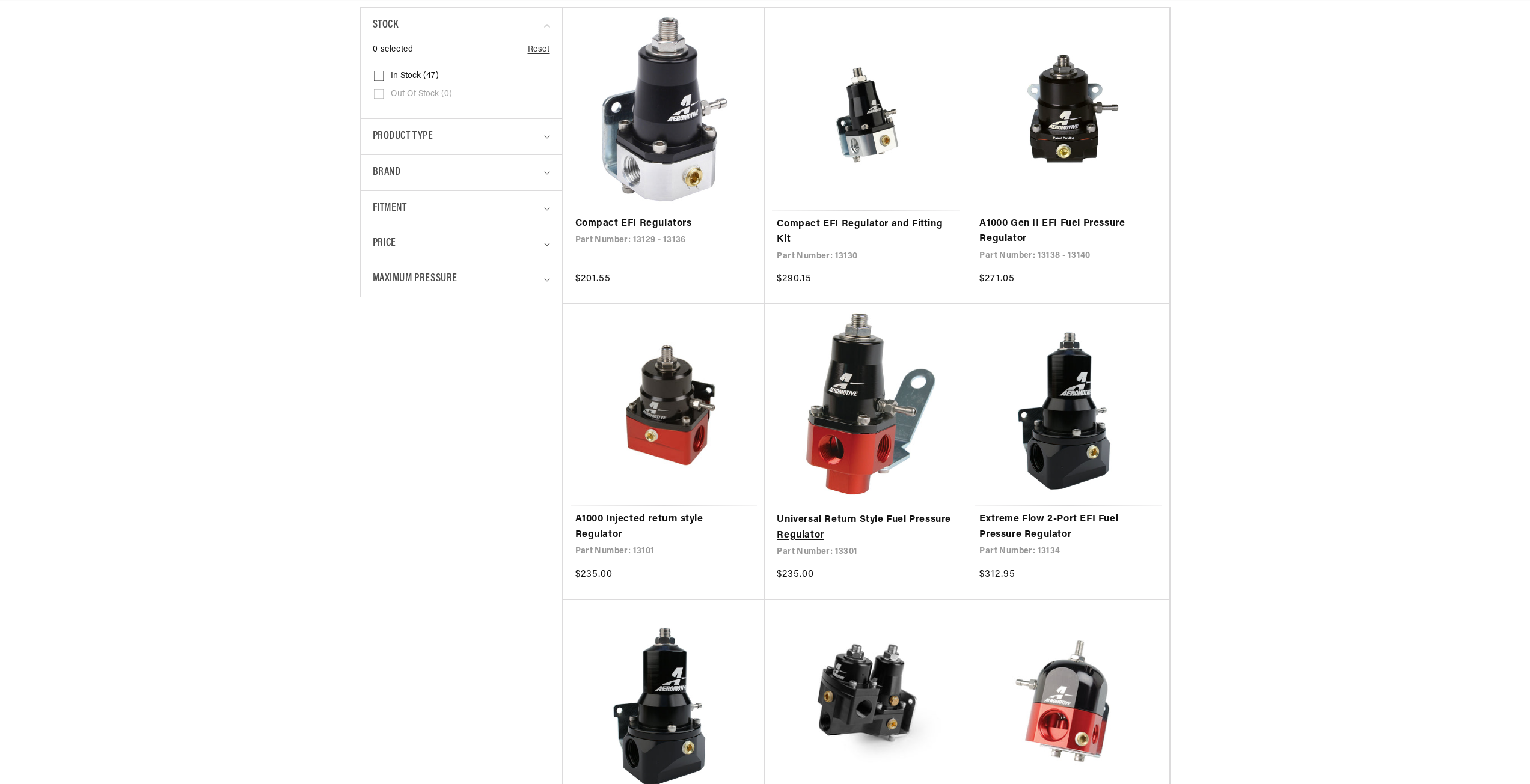
click at [818, 522] on link "Universal Return Style Fuel Pressure Regulator" at bounding box center [866, 527] width 179 height 31
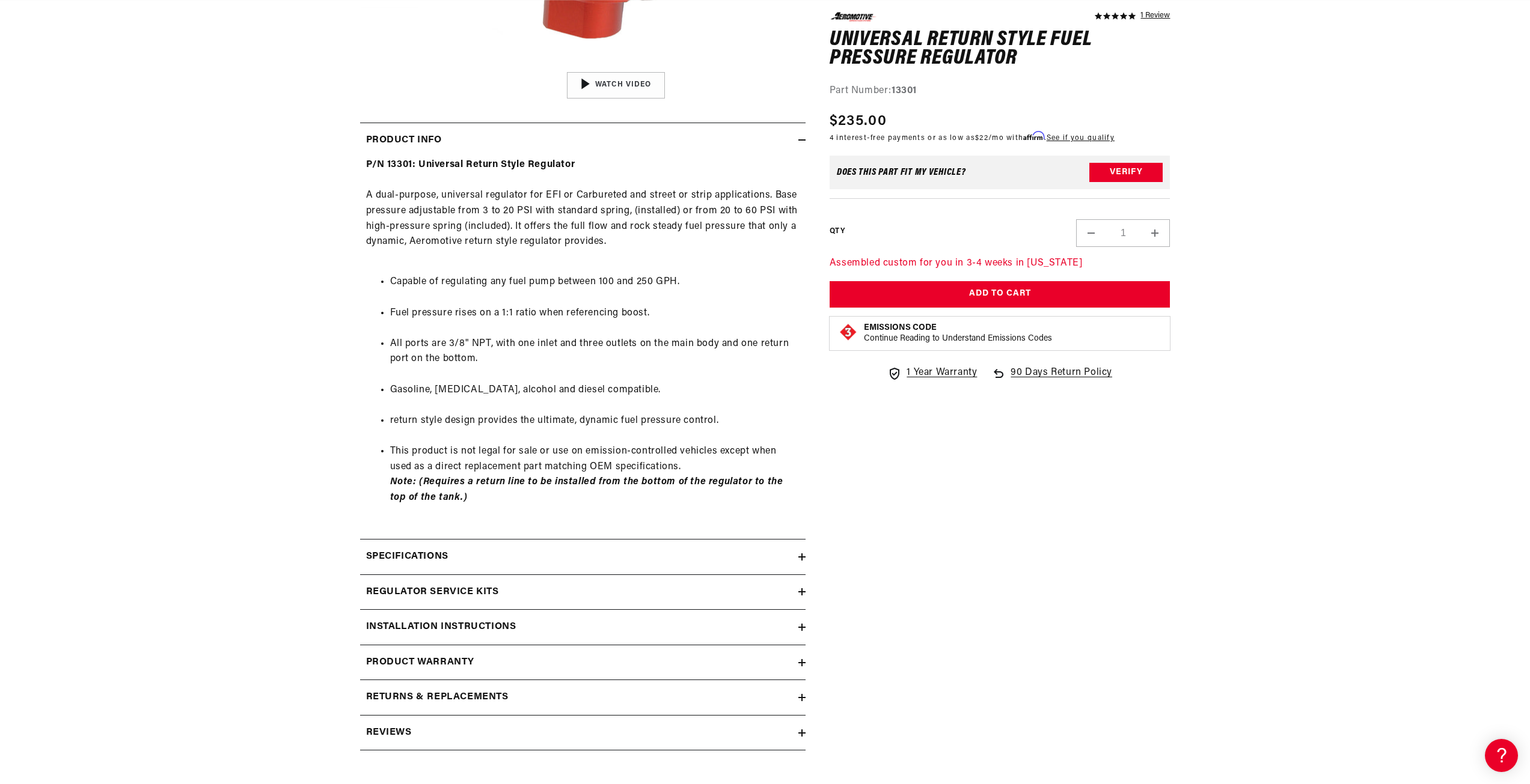
scroll to position [0, 476]
click at [801, 627] on icon at bounding box center [802, 627] width 8 height 0
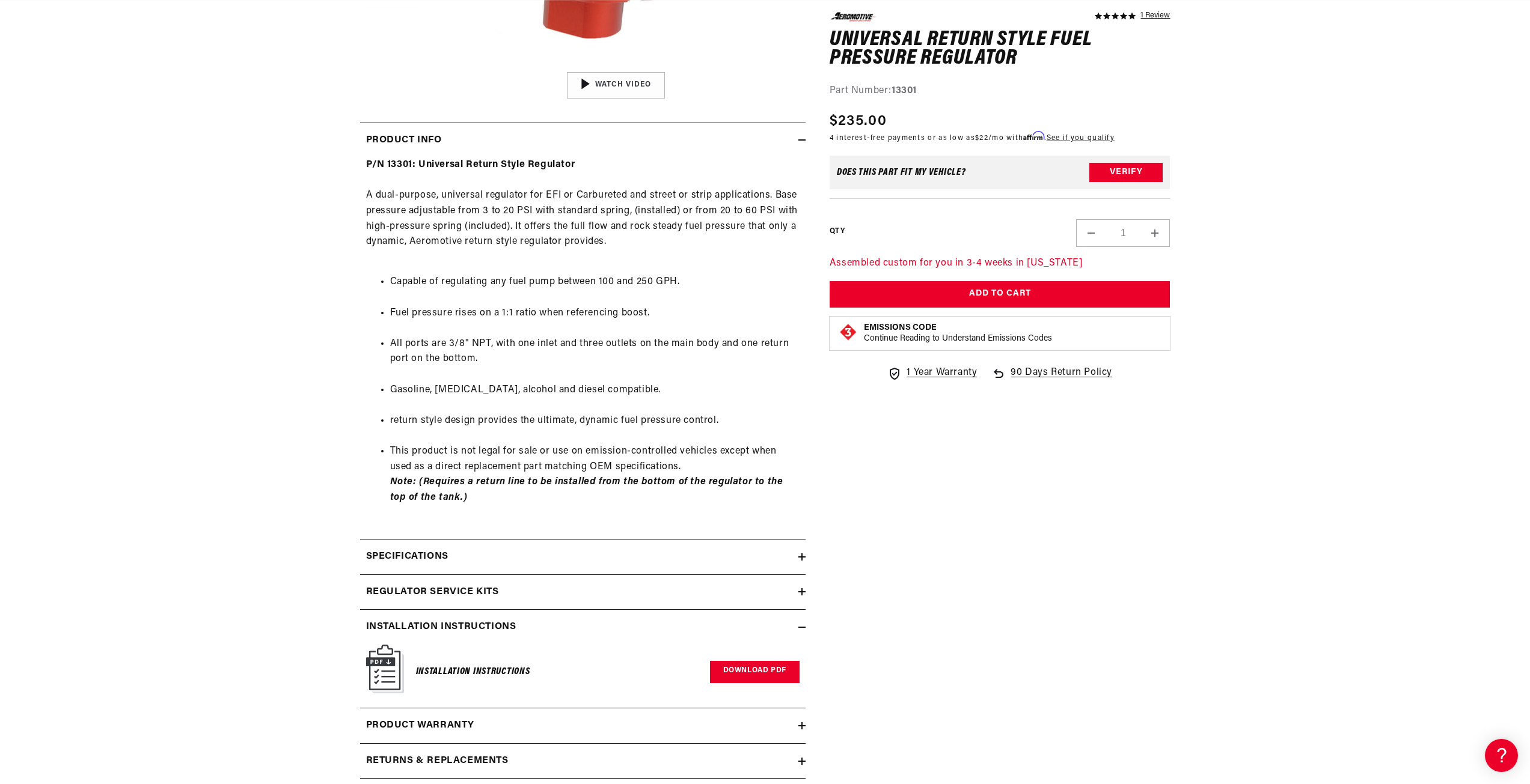
click at [759, 665] on link "Download PDF" at bounding box center [754, 672] width 89 height 22
click at [804, 630] on icon at bounding box center [802, 627] width 8 height 7
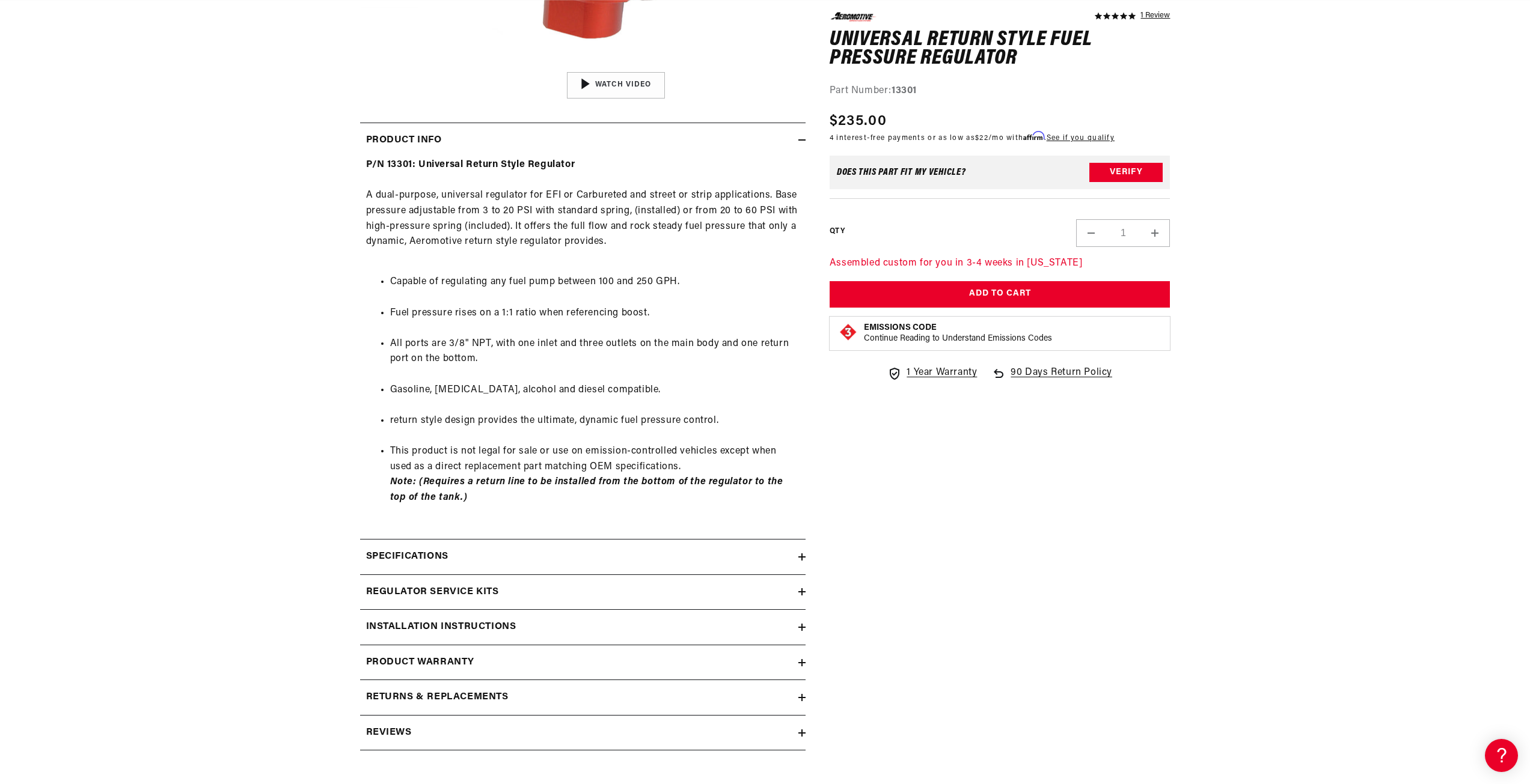
scroll to position [0, 476]
click at [798, 590] on icon at bounding box center [802, 592] width 8 height 7
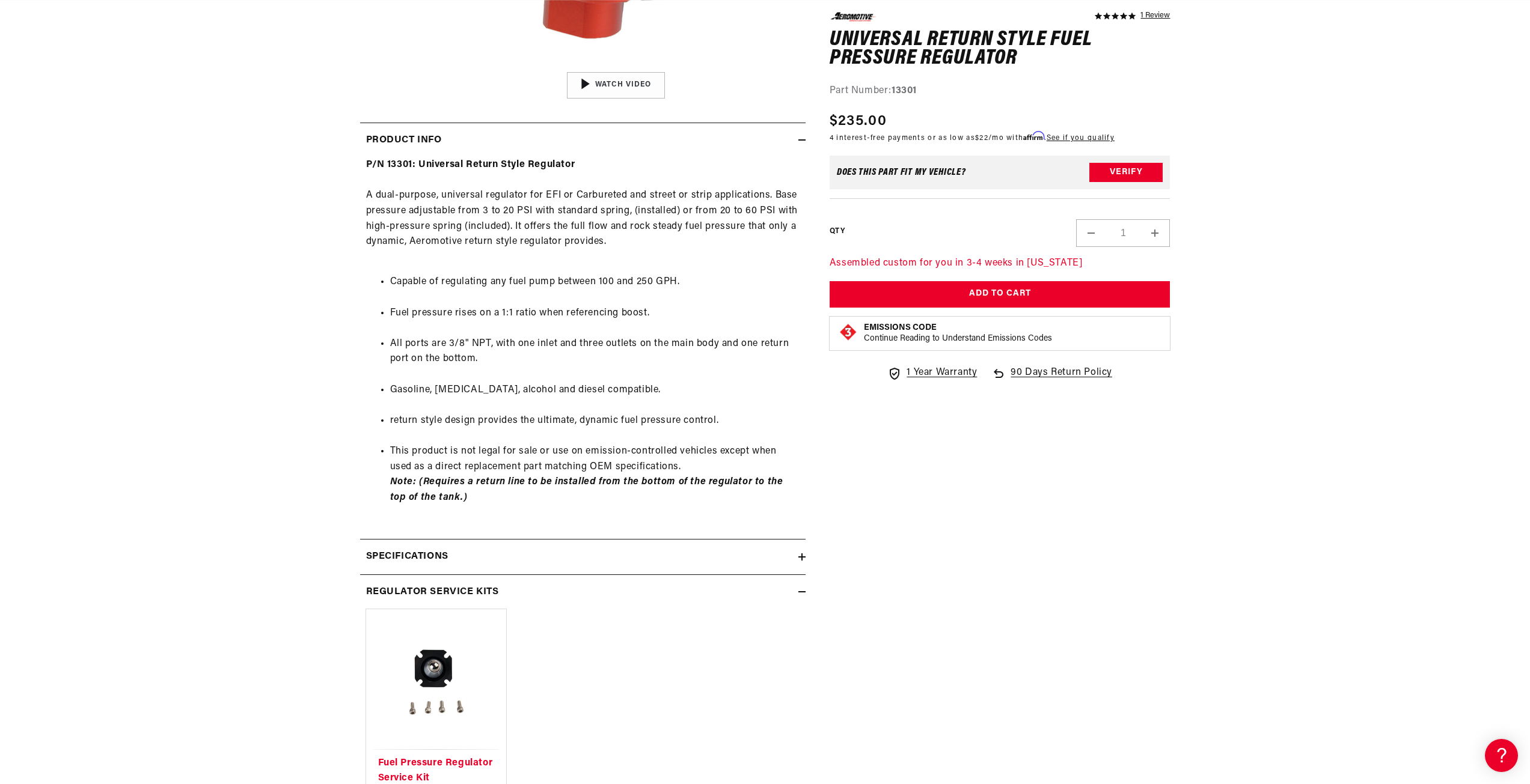
click at [798, 590] on icon at bounding box center [802, 592] width 8 height 7
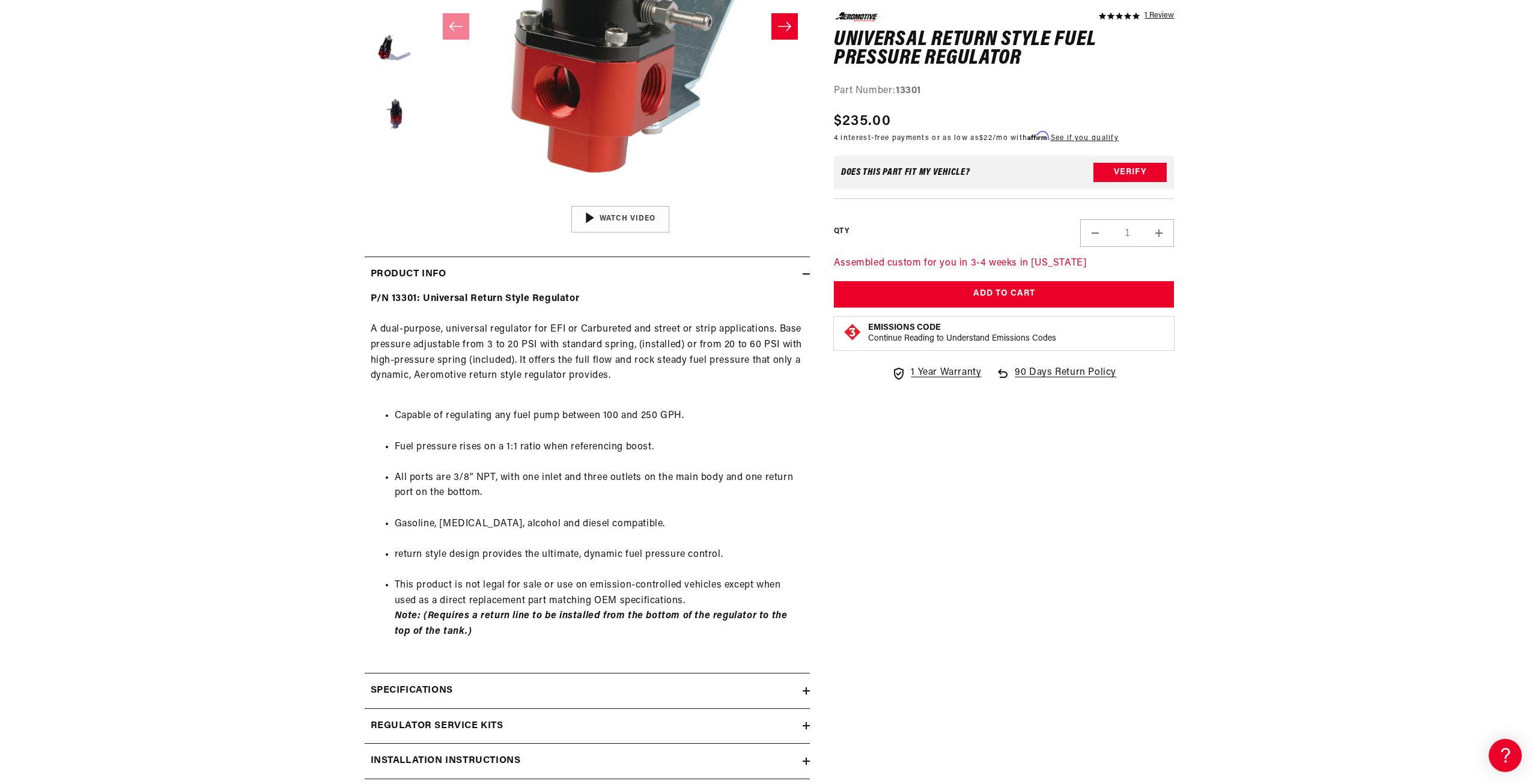
scroll to position [0, 0]
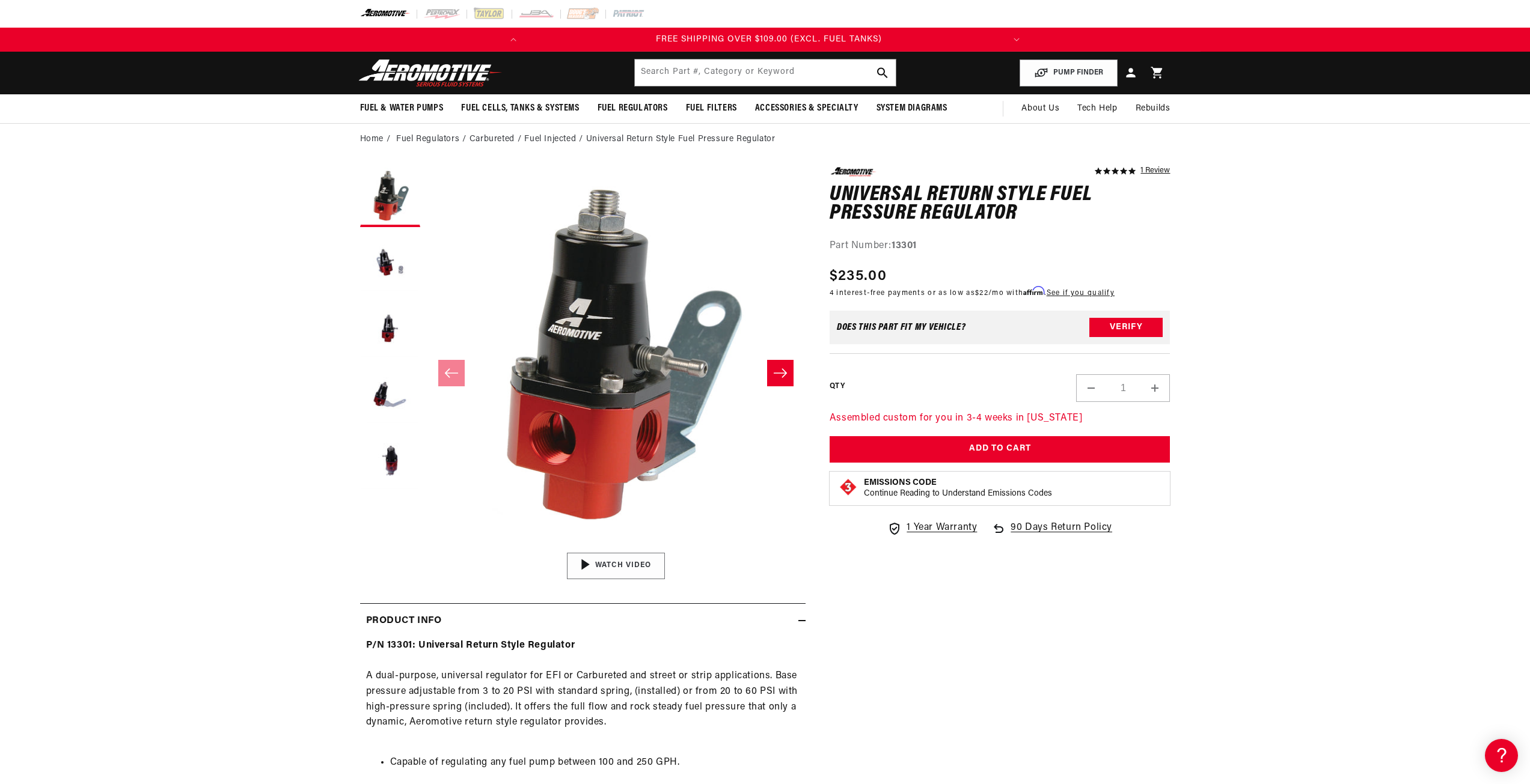
click at [600, 567] on img "Gallery Viewer" at bounding box center [616, 566] width 182 height 102
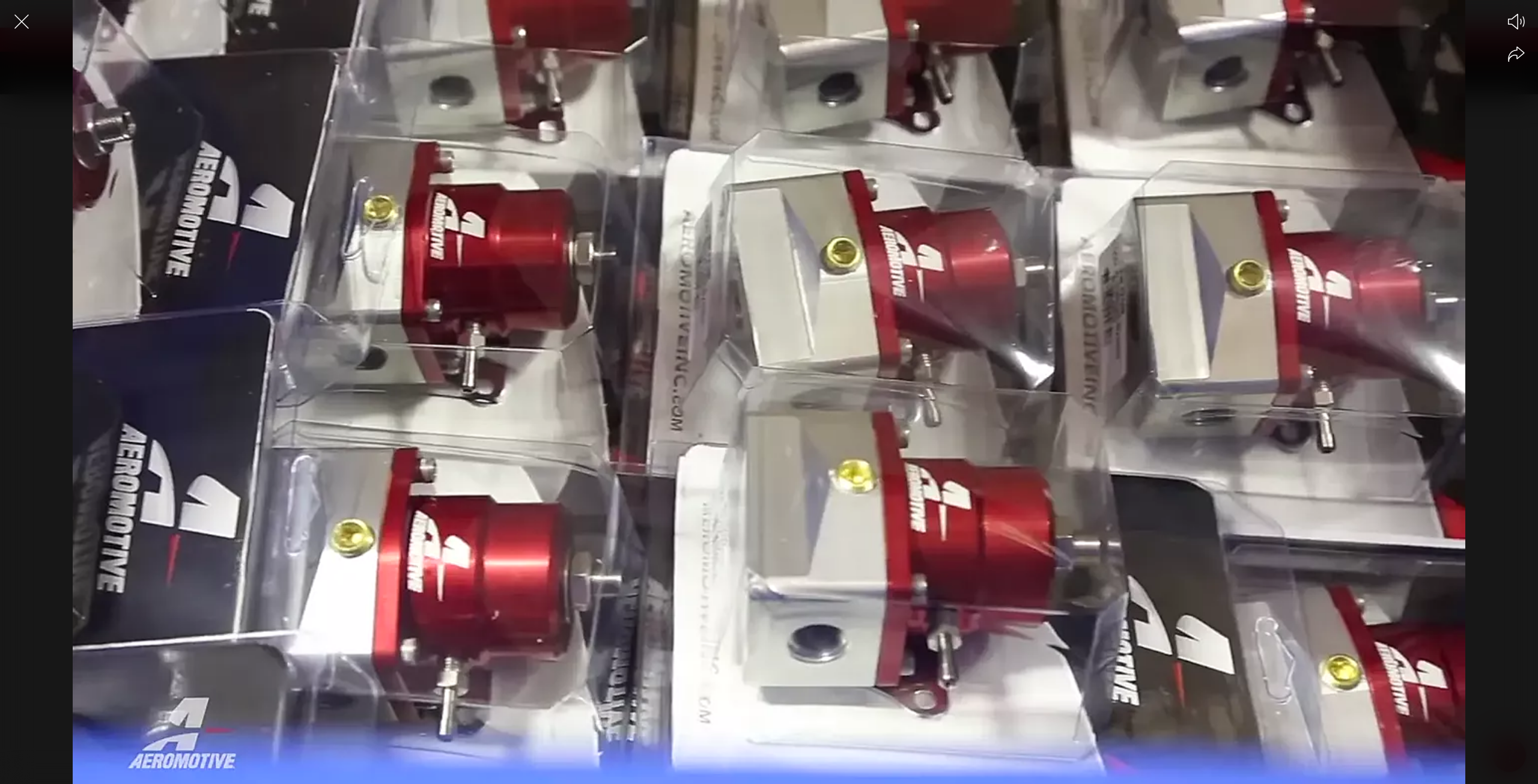
click at [21, 19] on icon "Close the video player" at bounding box center [21, 21] width 26 height 26
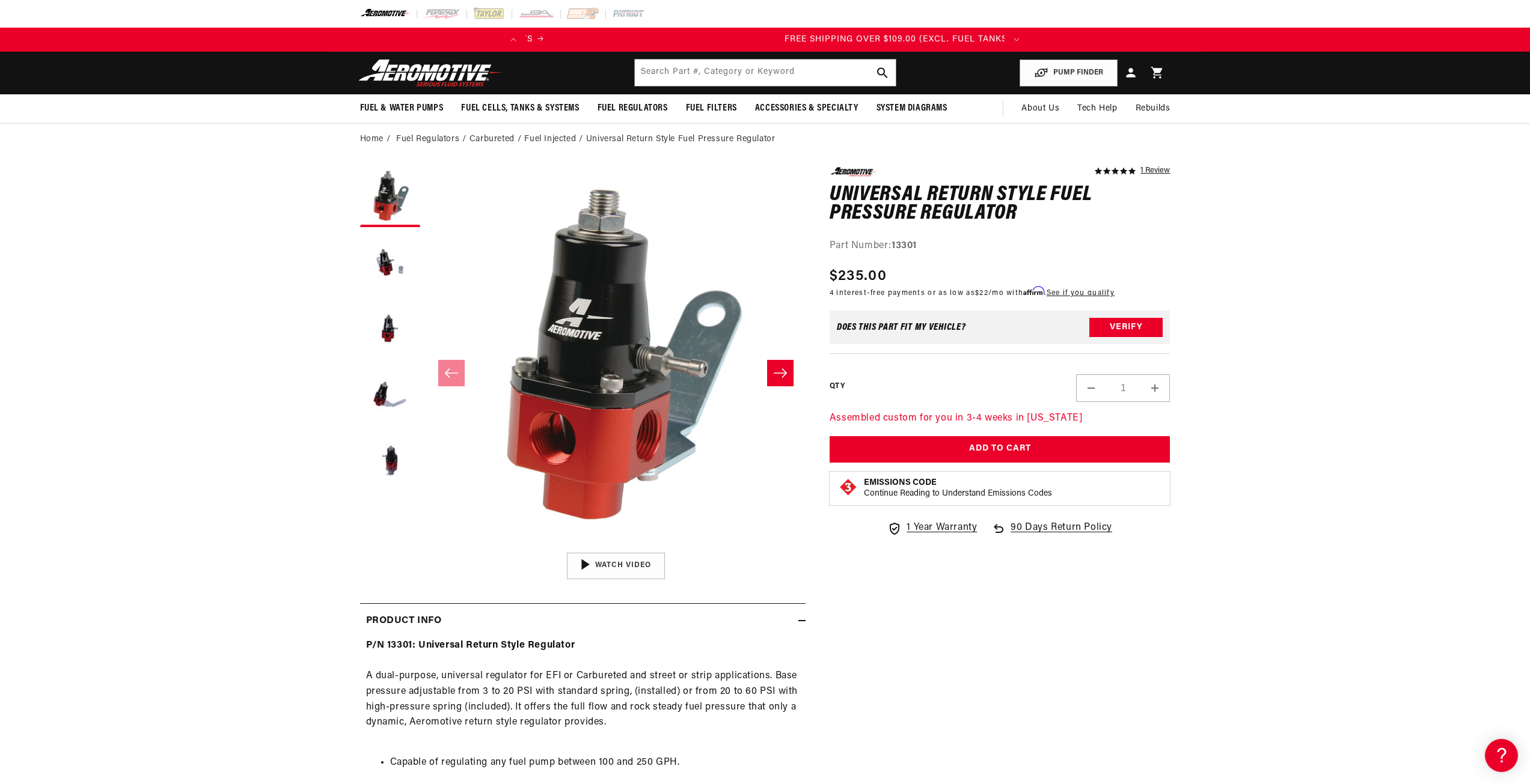
scroll to position [0, 476]
